Goal: Transaction & Acquisition: Purchase product/service

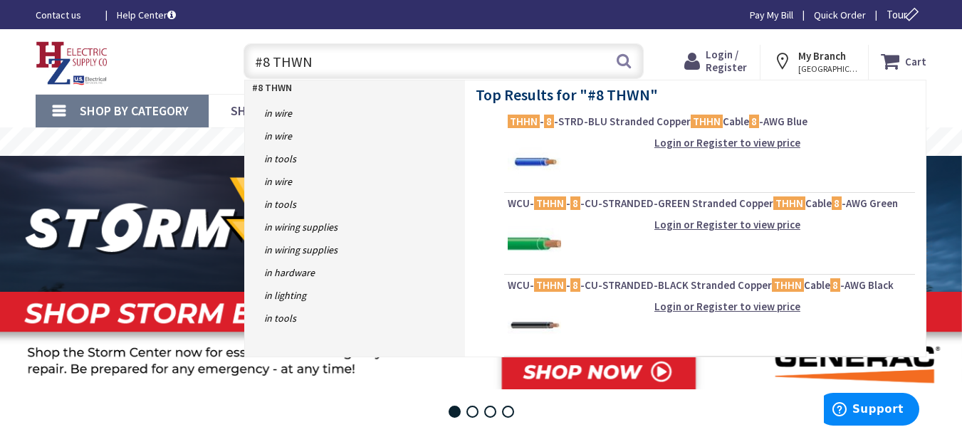
type input "#8 THWN"
click at [542, 321] on img at bounding box center [534, 325] width 53 height 53
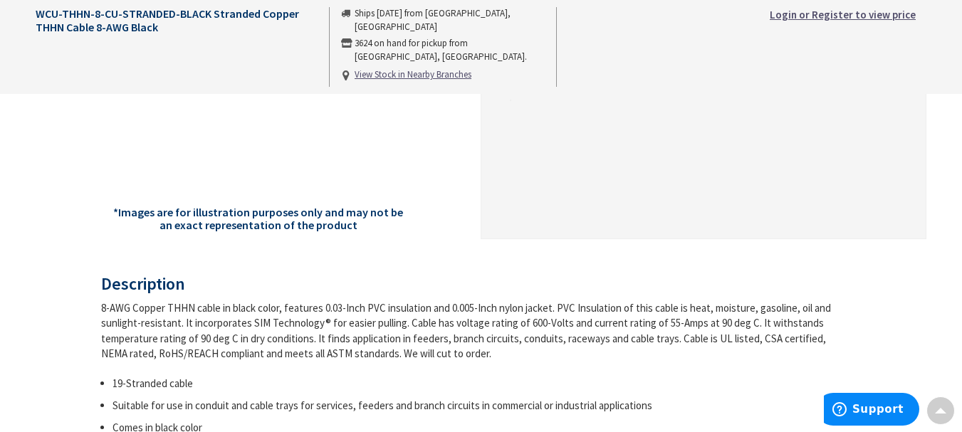
scroll to position [142, 0]
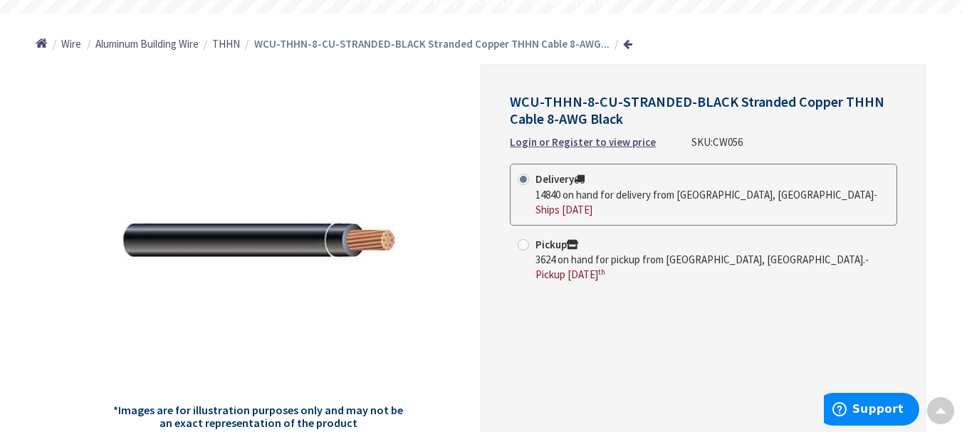
click at [550, 182] on strong "Delivery" at bounding box center [559, 179] width 49 height 14
click at [531, 182] on input "Delivery 14840 on hand for delivery from Middletown, CT - Ships Tomorrow" at bounding box center [525, 178] width 9 height 9
